Goal: Find specific fact: Find specific page/section

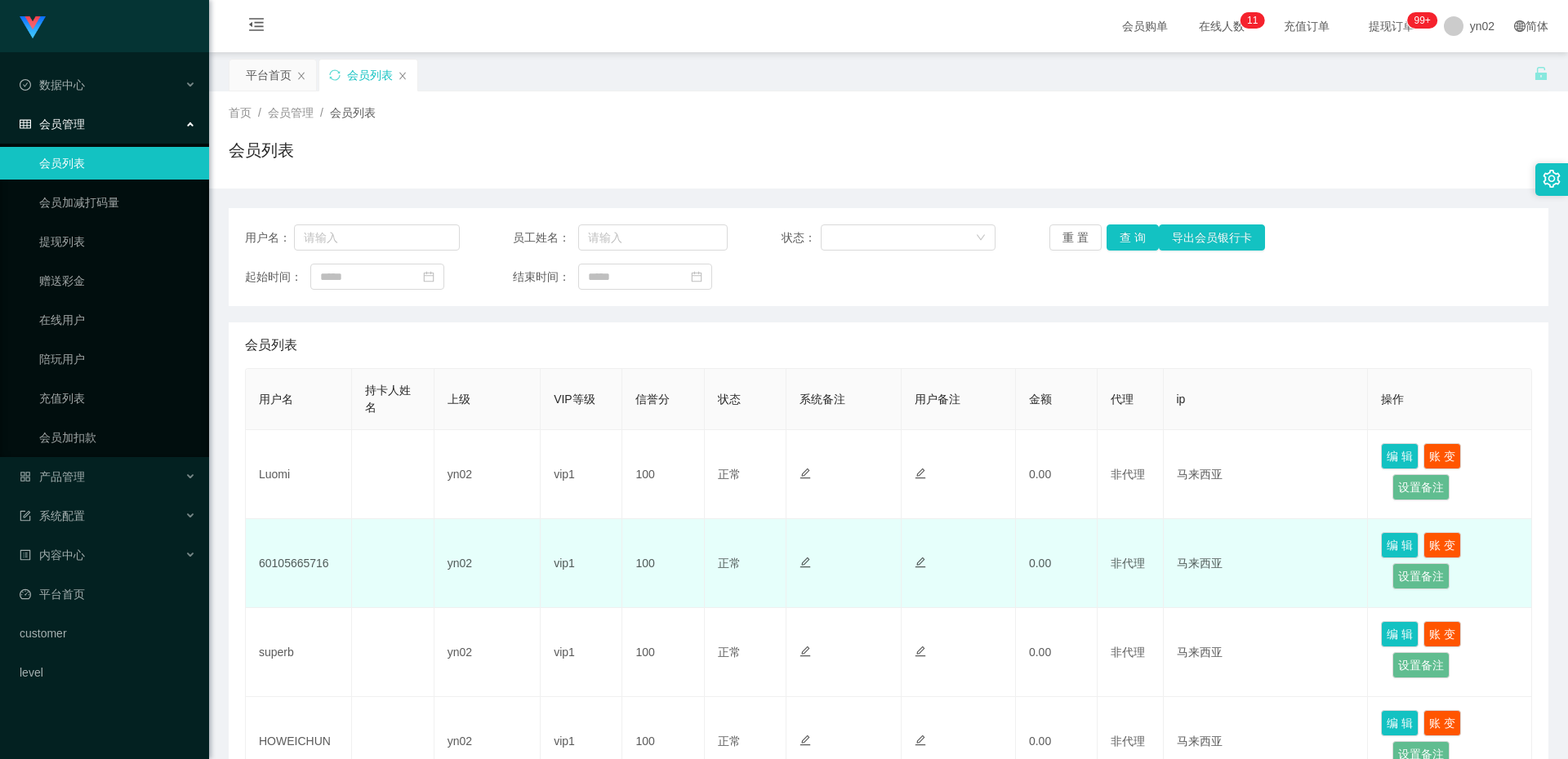
click at [305, 561] on td "60105665716" at bounding box center [298, 564] width 106 height 89
copy td "60105665716"
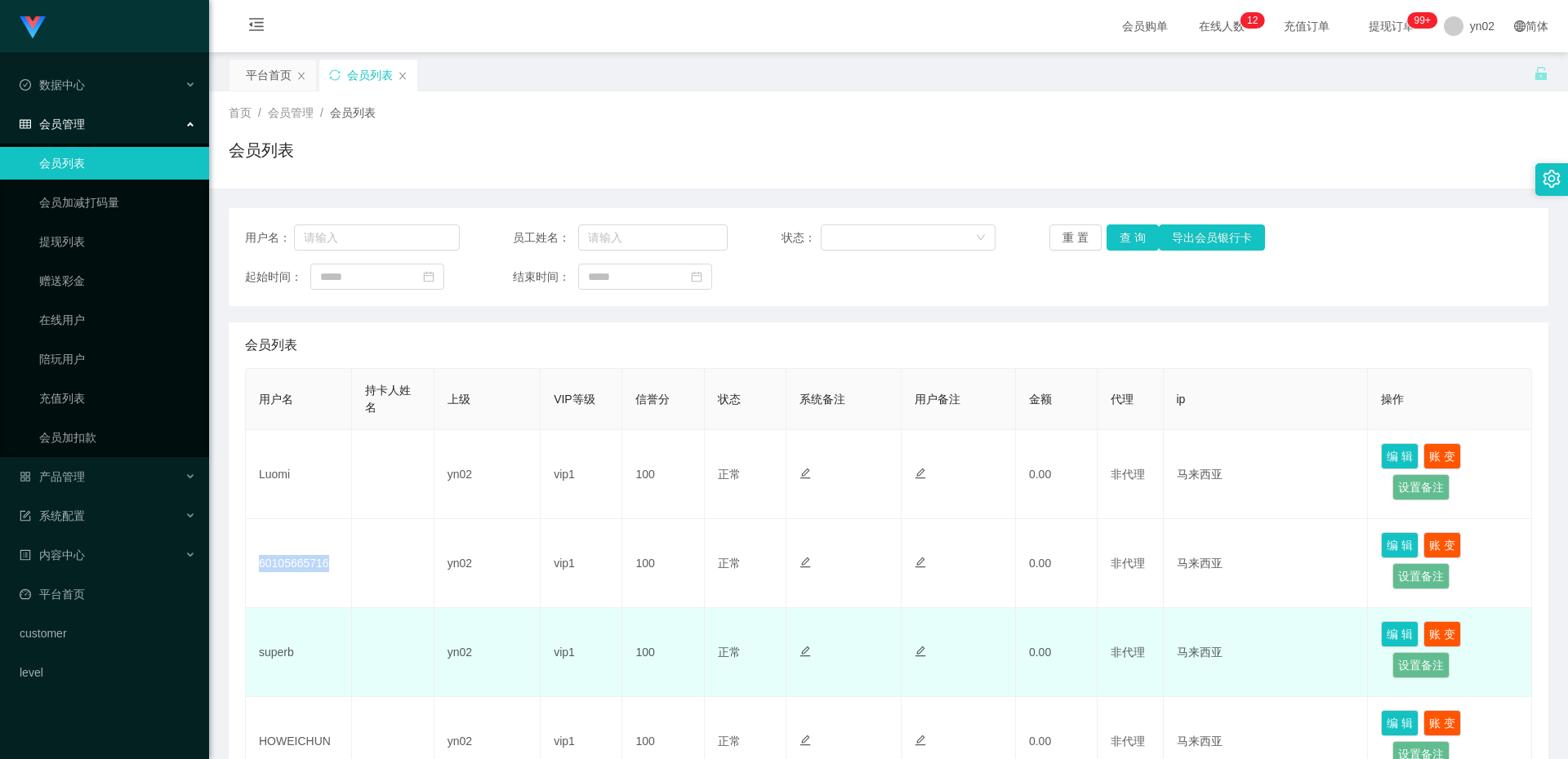
scroll to position [163, 0]
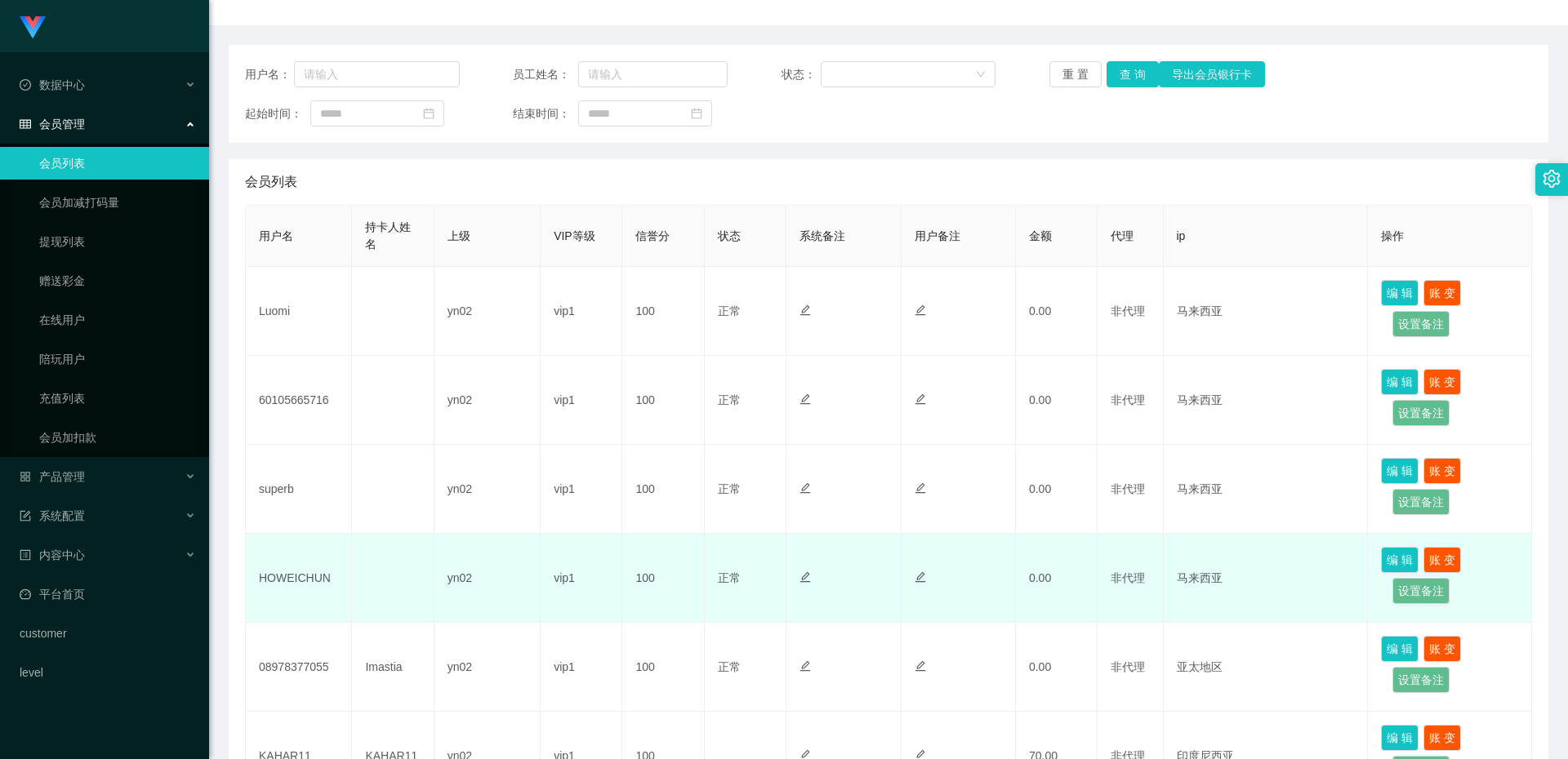
click at [287, 580] on td "HOWEICHUN" at bounding box center [298, 578] width 106 height 89
copy td "HOWEICHUN"
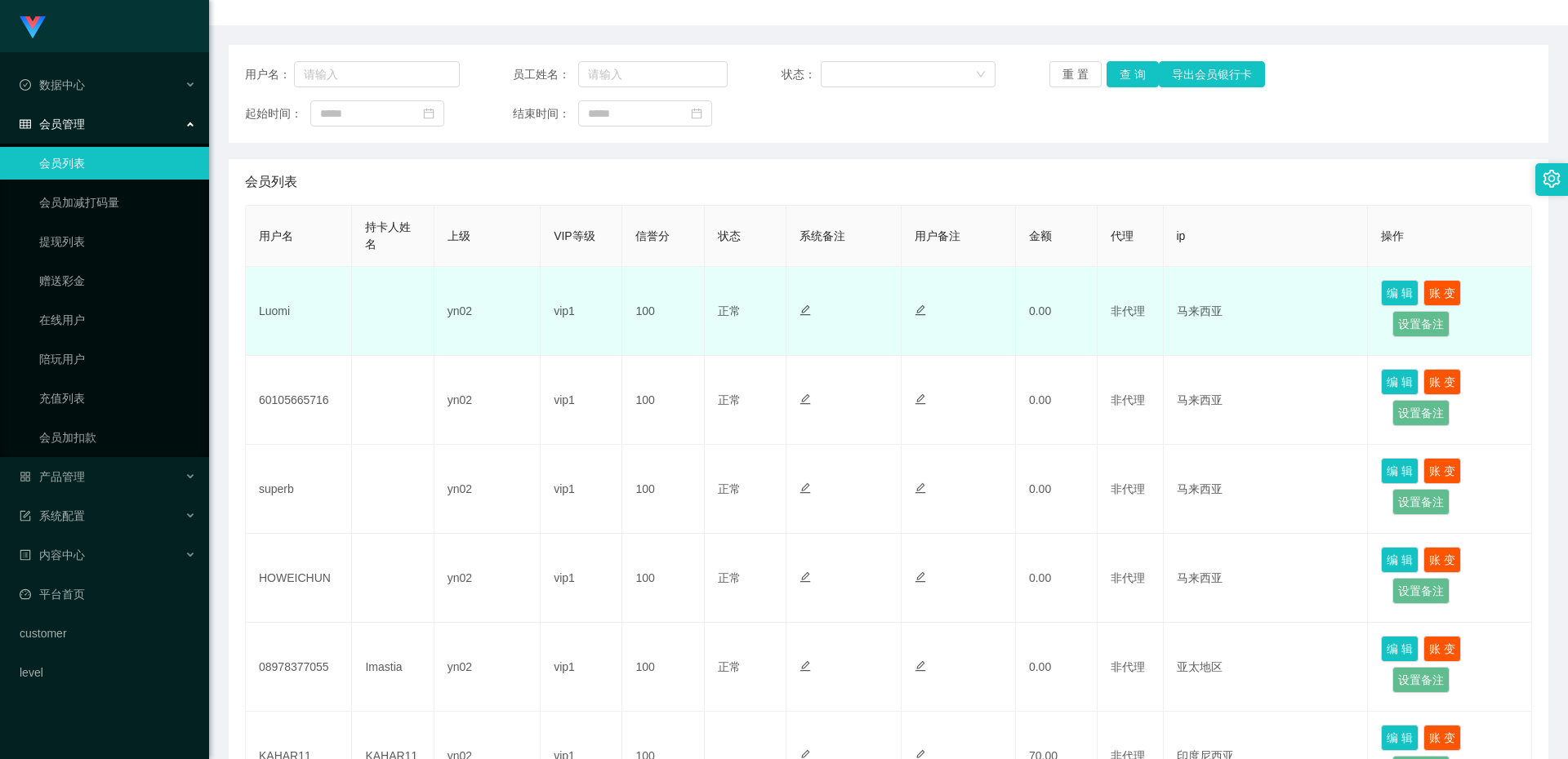
click at [275, 314] on td "Luomi" at bounding box center [298, 312] width 106 height 89
copy td "Luomi"
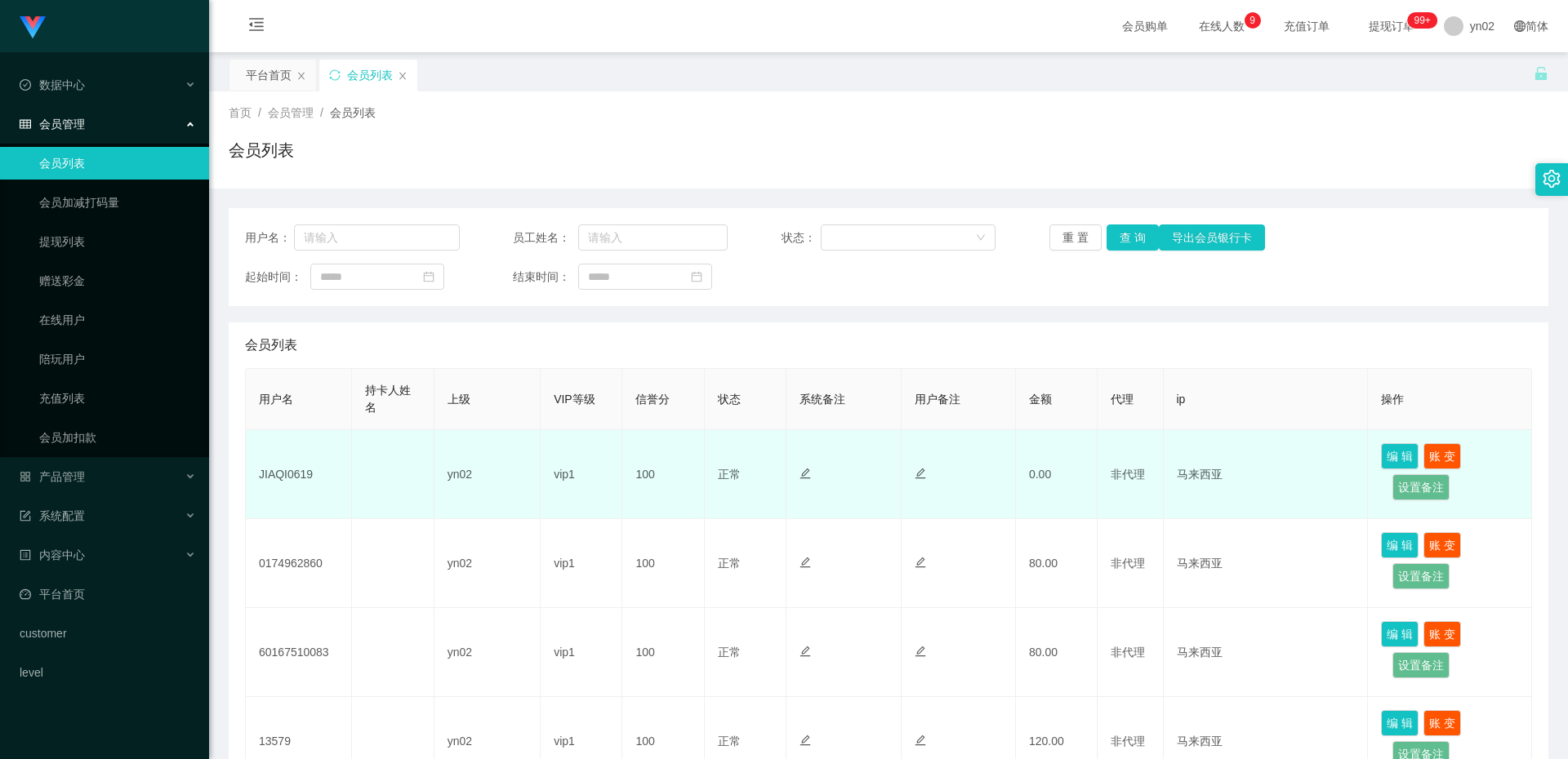
click at [279, 469] on td "JIAQI0619" at bounding box center [298, 475] width 106 height 89
copy td "JIAQI0619"
